Goal: Check status: Check status

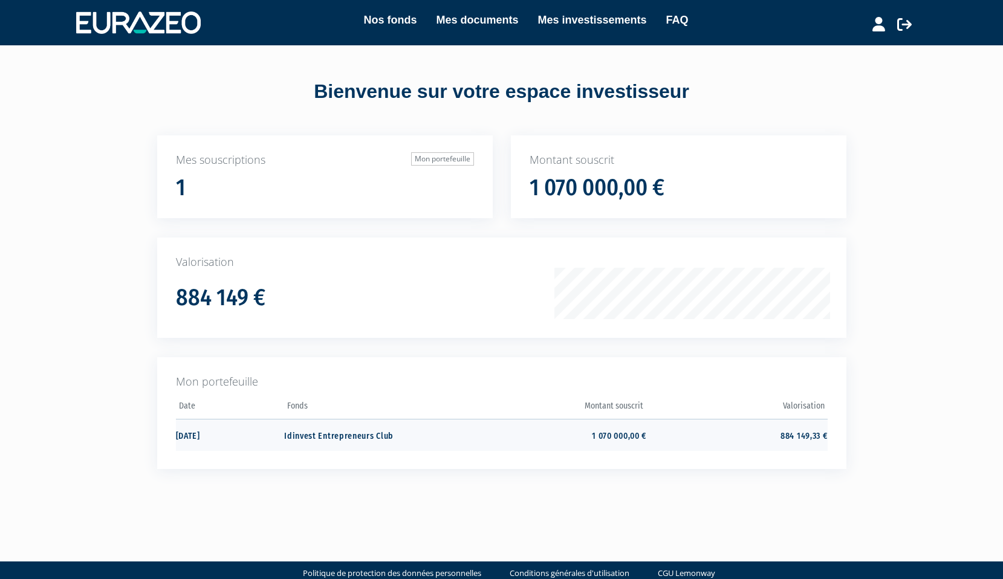
click at [351, 438] on td "Idinvest Entrepreneurs Club" at bounding box center [374, 435] width 181 height 32
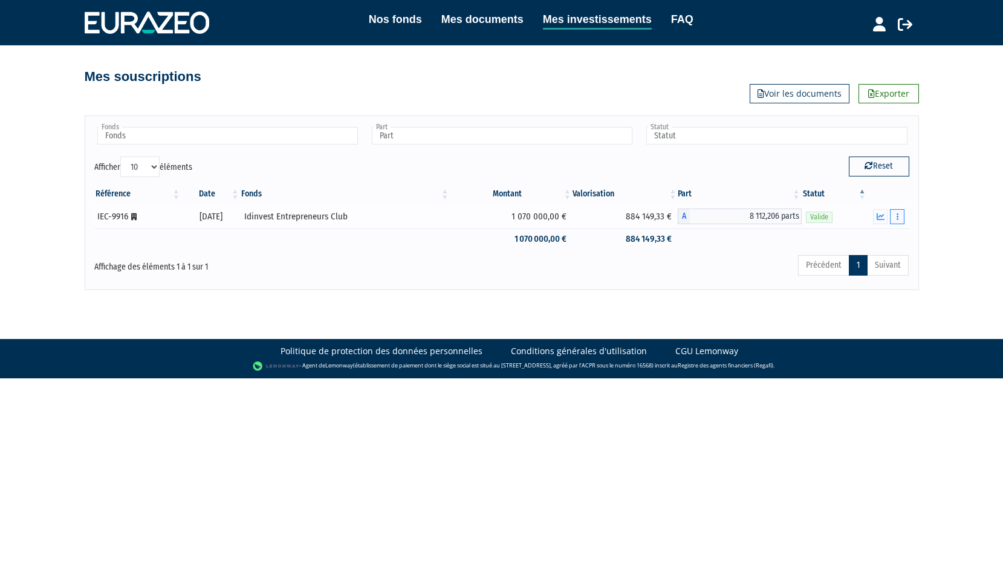
click at [897, 213] on icon "button" at bounding box center [898, 217] width 2 height 8
click at [876, 259] on link "Rachat libre" at bounding box center [871, 261] width 60 height 20
click at [690, 219] on span "A" at bounding box center [684, 217] width 12 height 16
click at [875, 212] on button "button" at bounding box center [880, 216] width 15 height 15
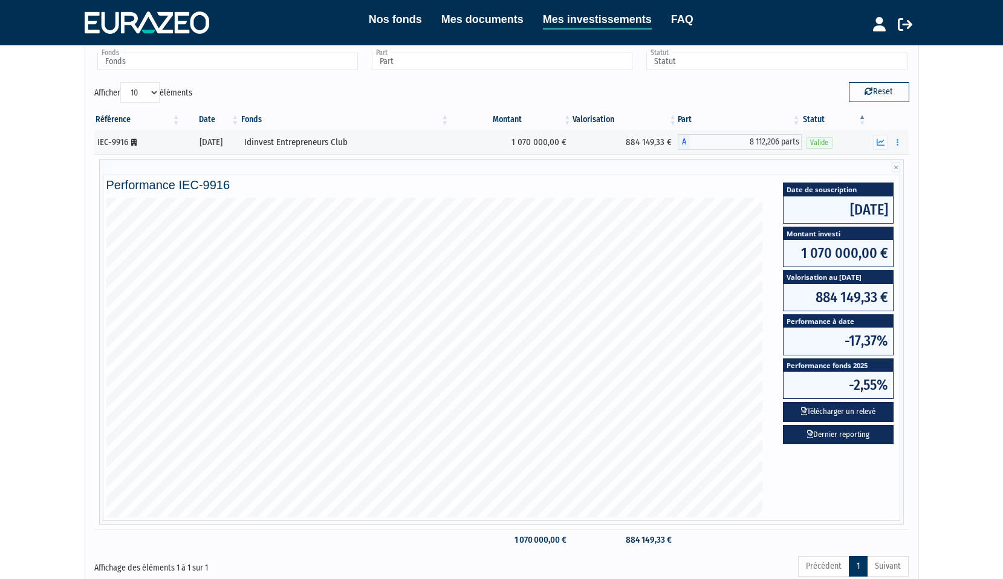
scroll to position [76, 0]
